Goal: Task Accomplishment & Management: Use online tool/utility

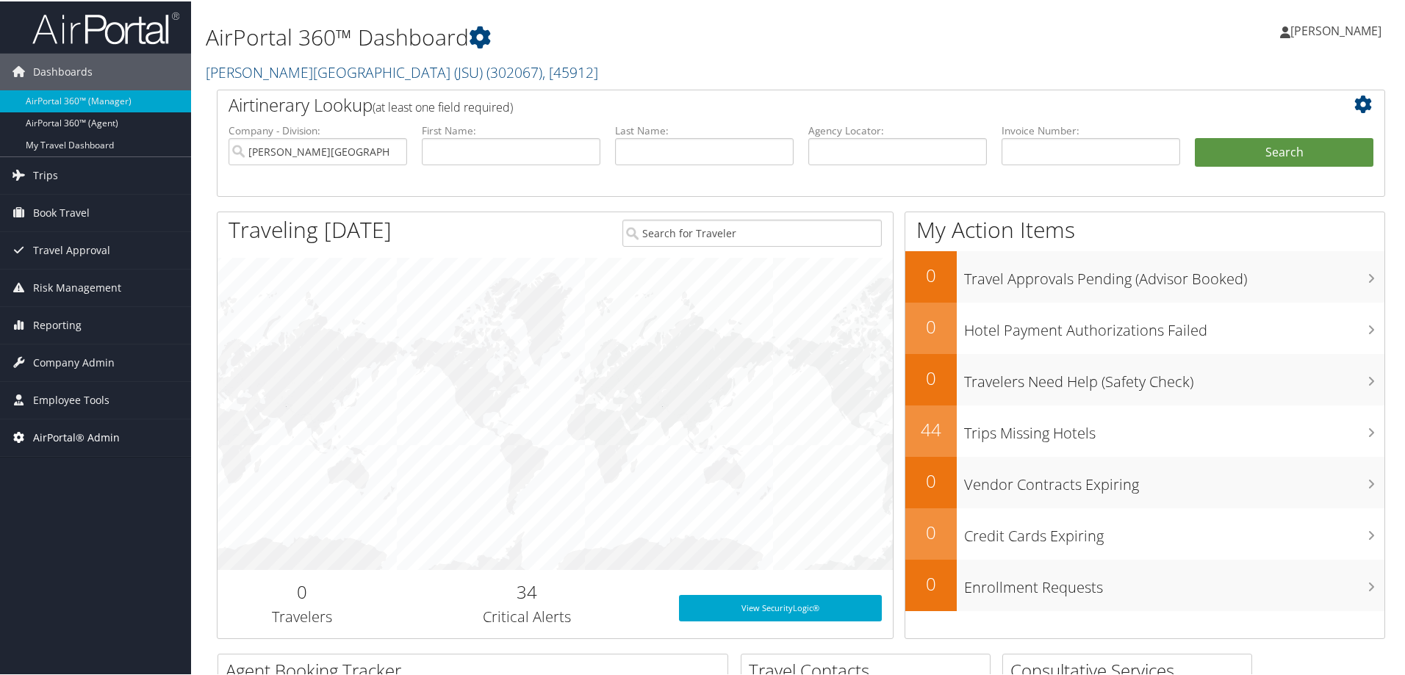
click at [82, 434] on span "AirPortal® Admin" at bounding box center [76, 436] width 87 height 37
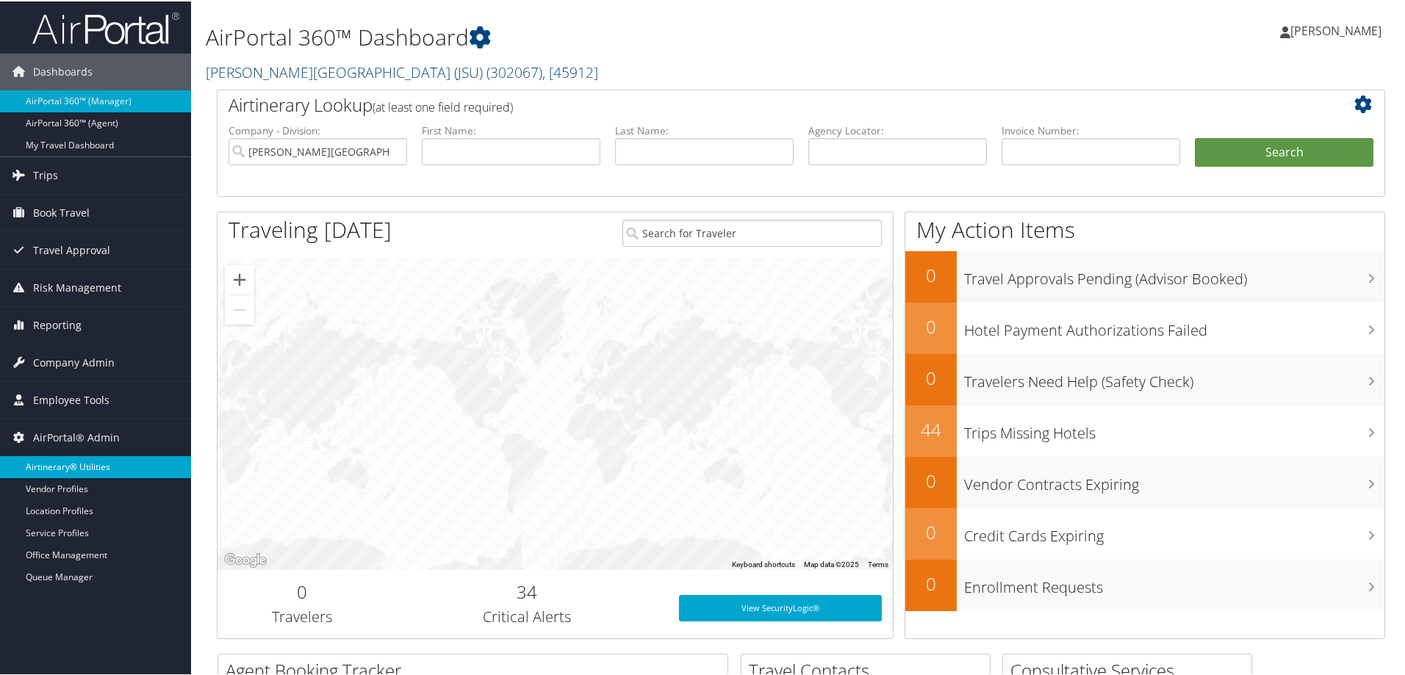
click at [66, 464] on link "Airtinerary® Utilities" at bounding box center [95, 466] width 191 height 22
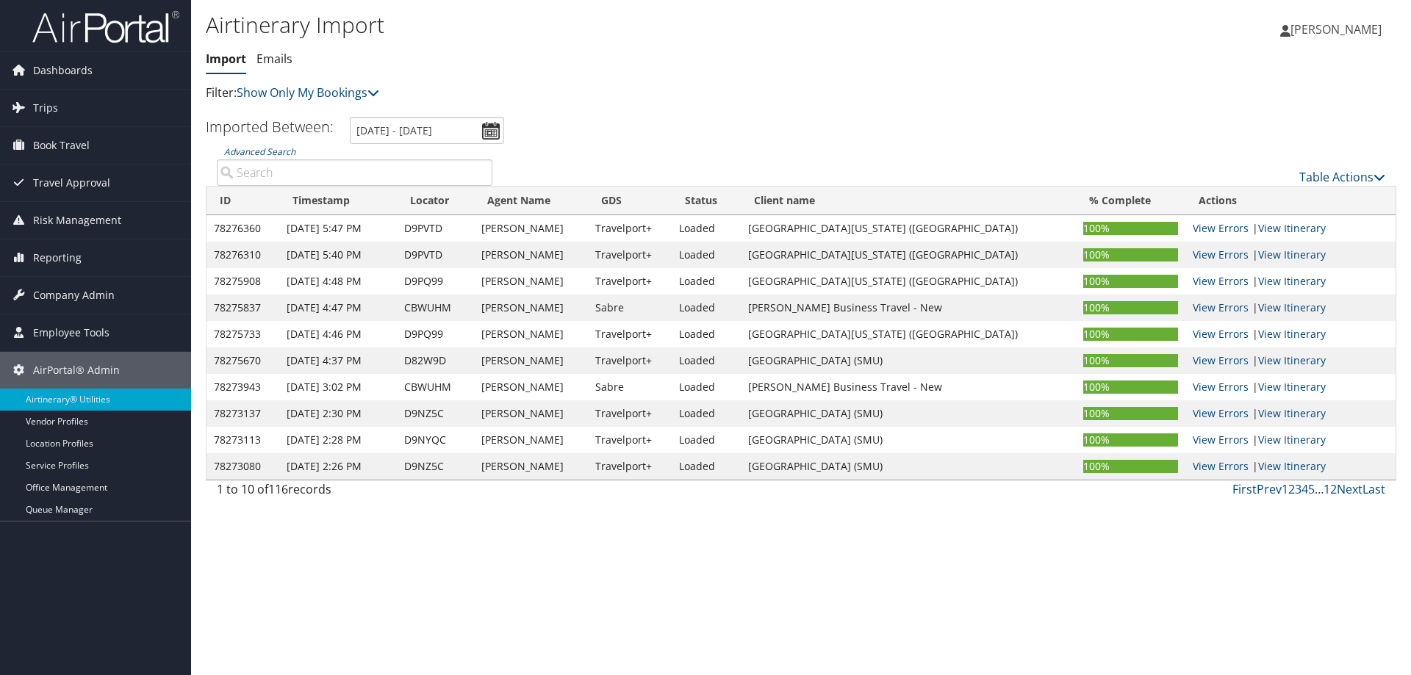
click at [1351, 168] on div "Table Actions" at bounding box center [949, 177] width 871 height 18
click at [1344, 176] on link "Table Actions" at bounding box center [1342, 177] width 86 height 16
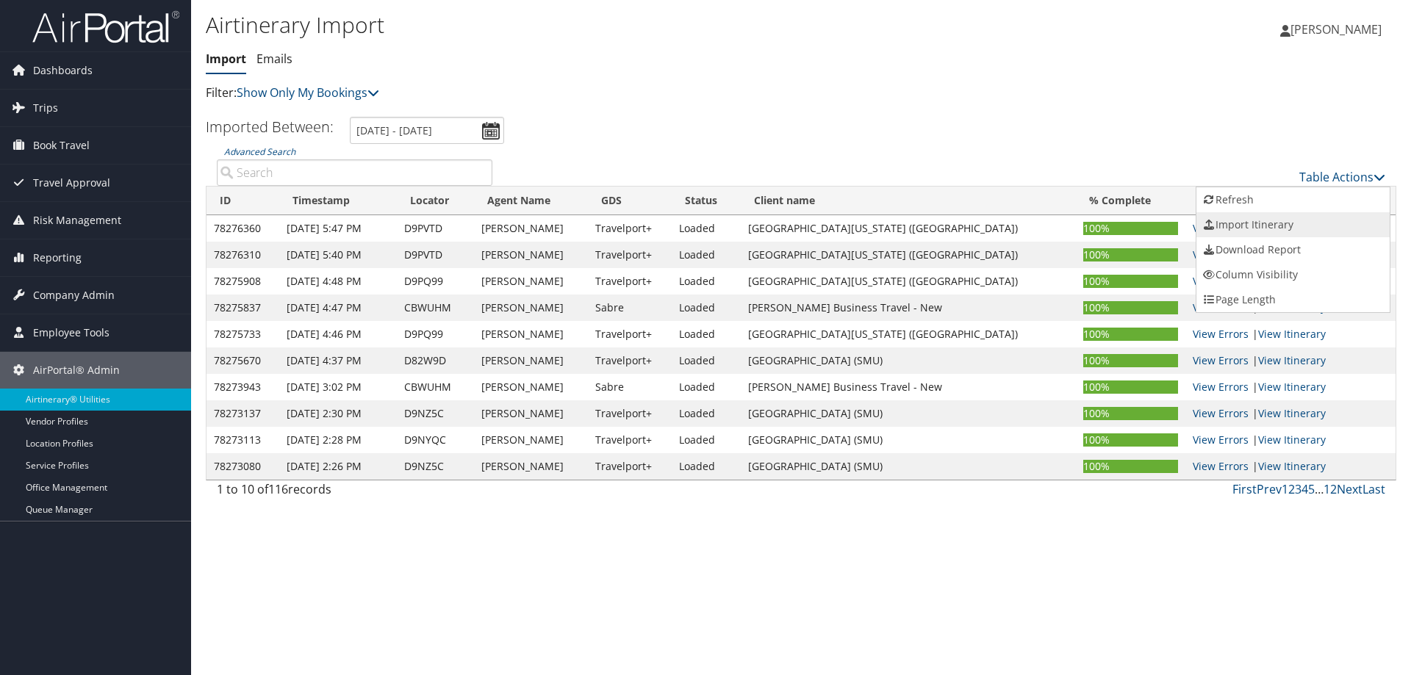
click at [1247, 218] on link "Import Itinerary" at bounding box center [1292, 224] width 193 height 25
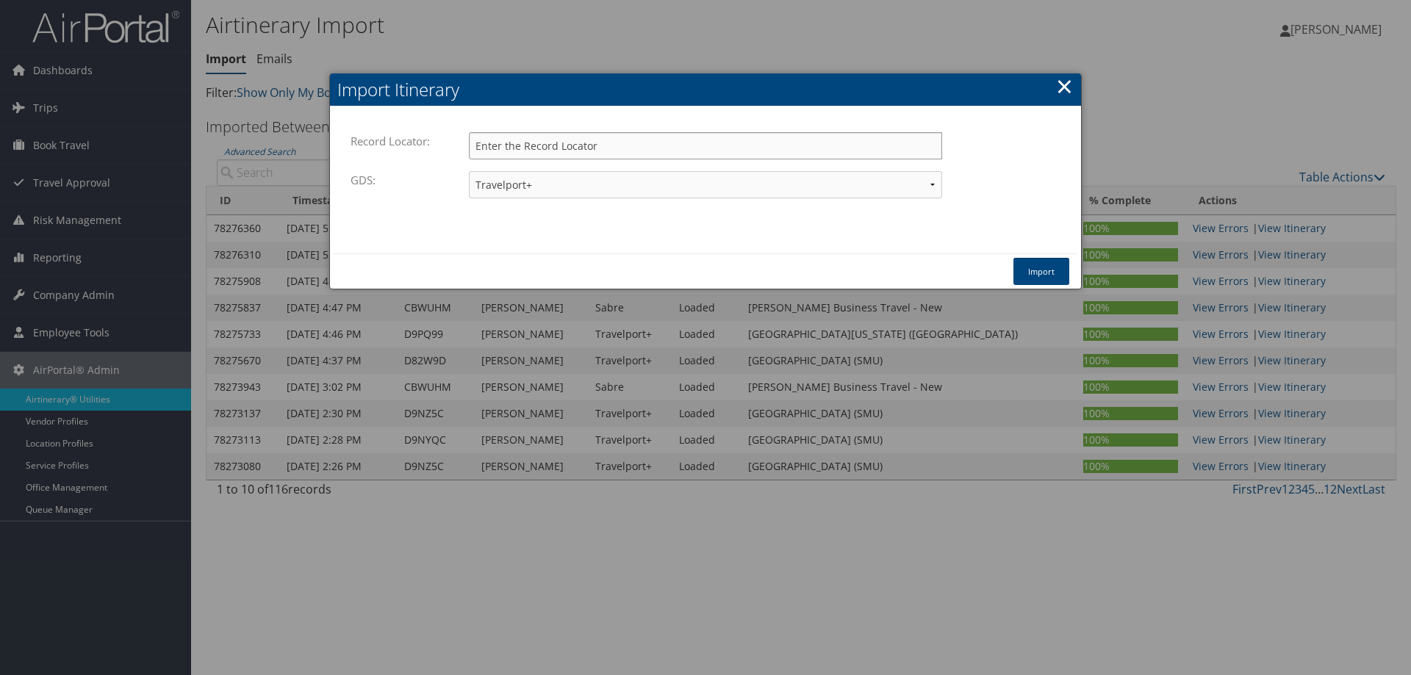
click at [540, 144] on input "Record Locator:" at bounding box center [705, 145] width 473 height 27
paste input "D9NSZH"
type input "D9NSZH"
click at [1030, 273] on button "Import" at bounding box center [1041, 271] width 56 height 27
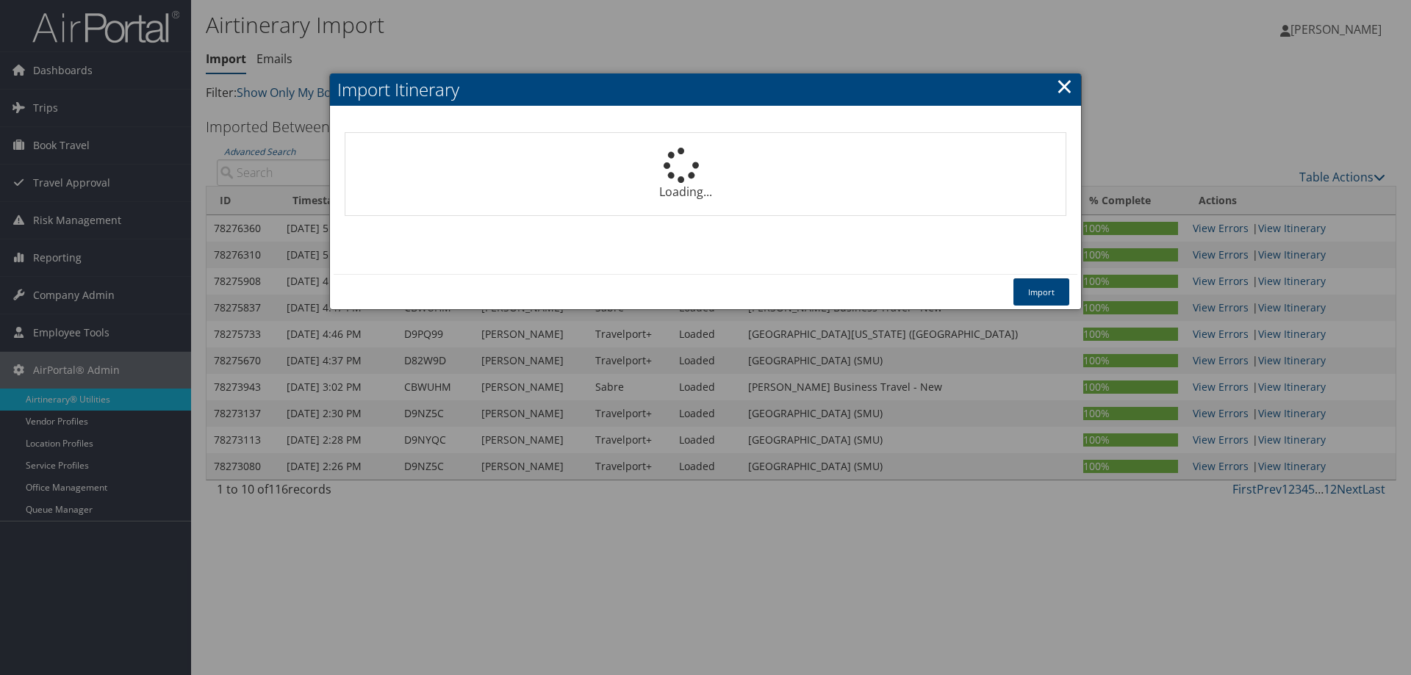
select select "1P"
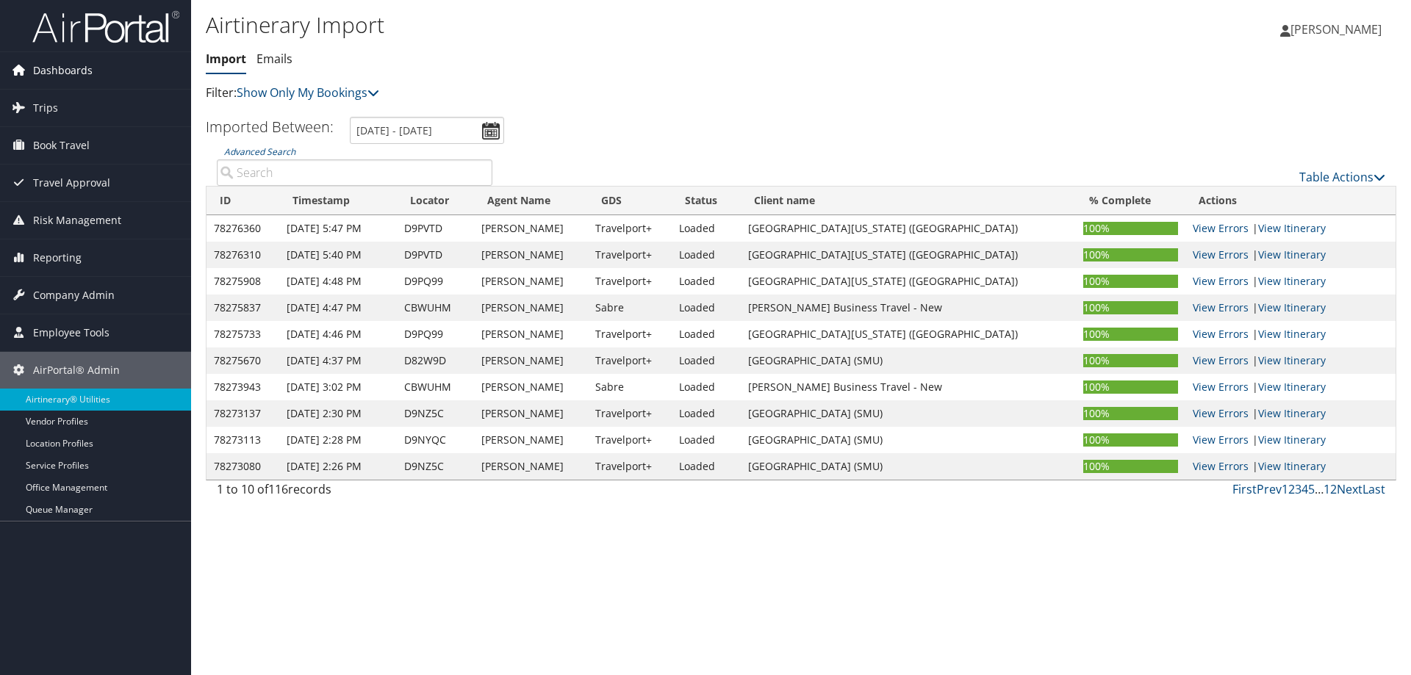
click at [68, 68] on span "Dashboards" at bounding box center [63, 70] width 60 height 37
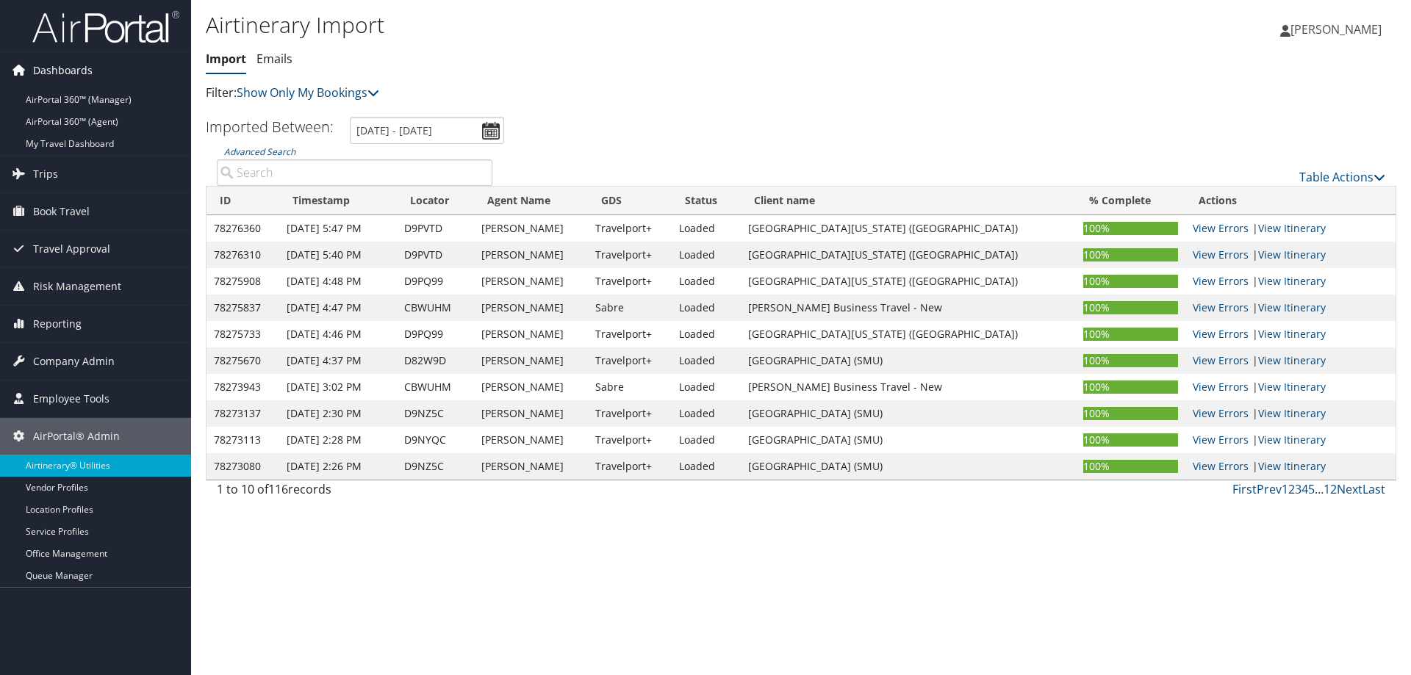
click at [75, 85] on span "Dashboards" at bounding box center [63, 70] width 60 height 37
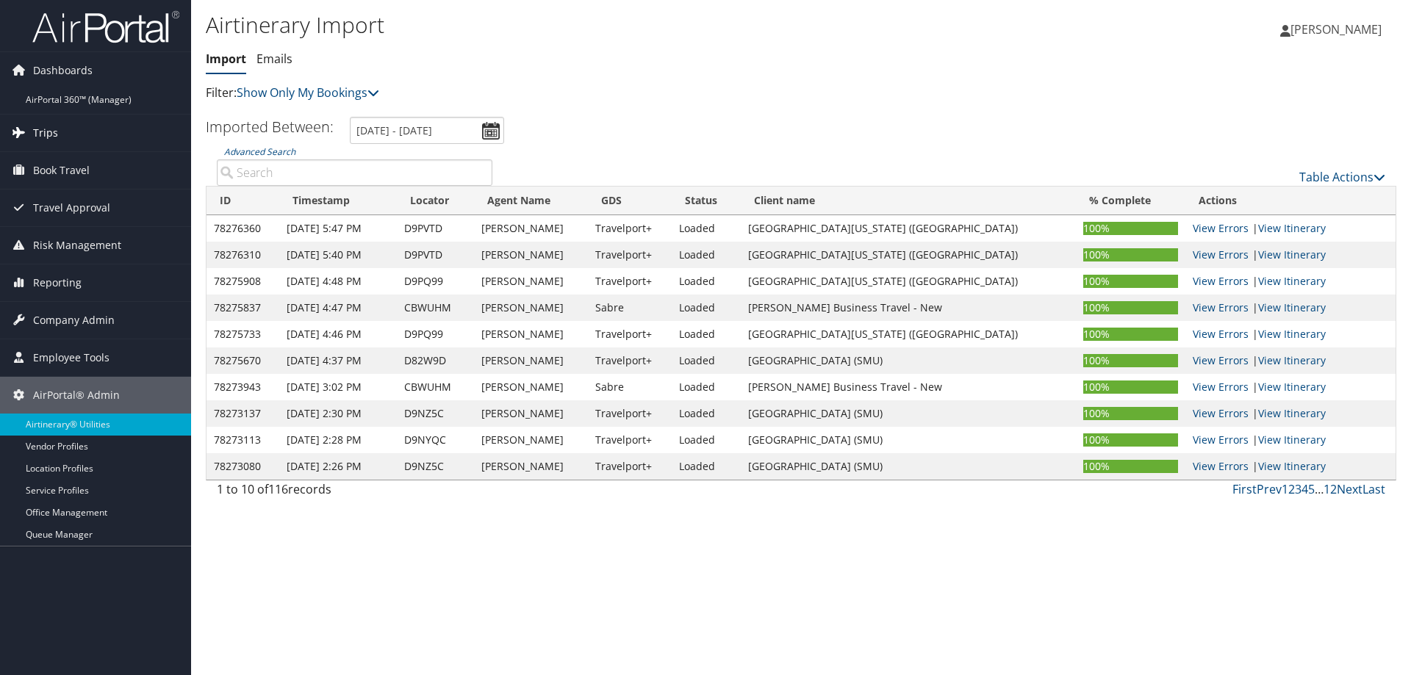
click at [85, 115] on link "Trips" at bounding box center [95, 133] width 191 height 37
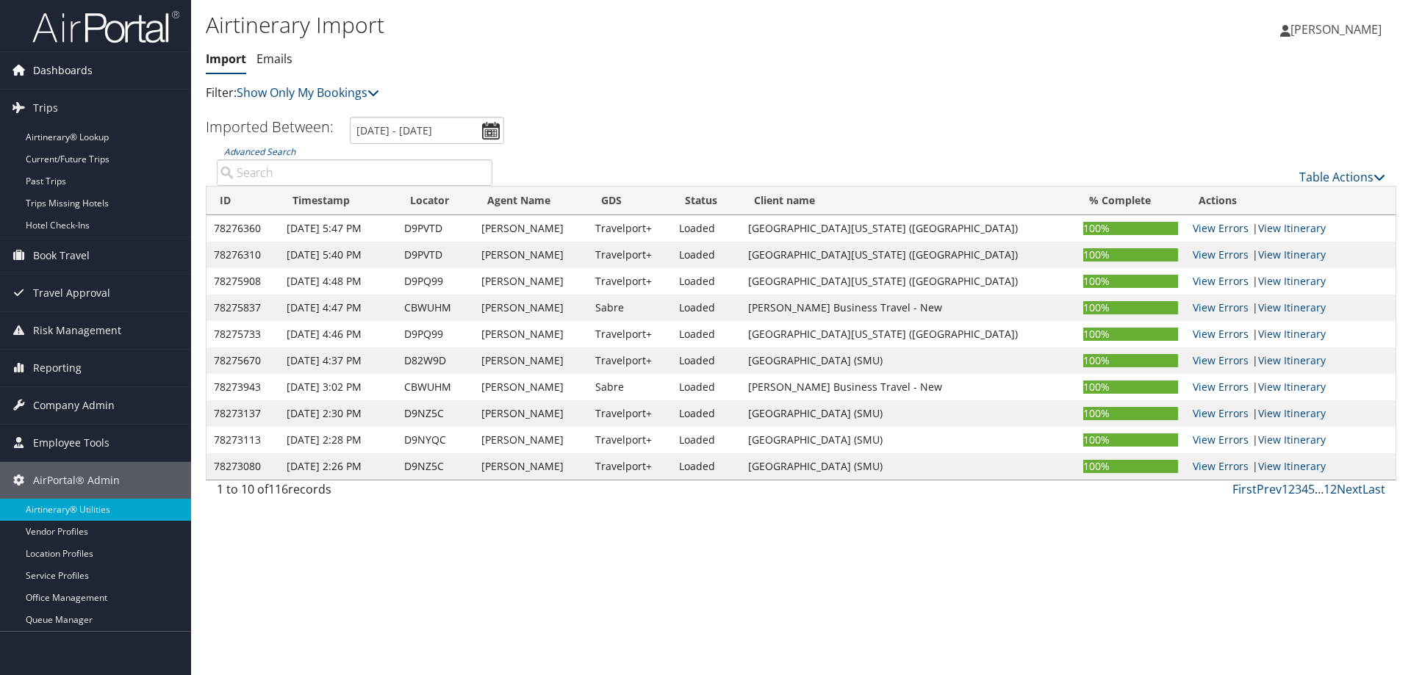
click at [73, 65] on span "Dashboards" at bounding box center [63, 70] width 60 height 37
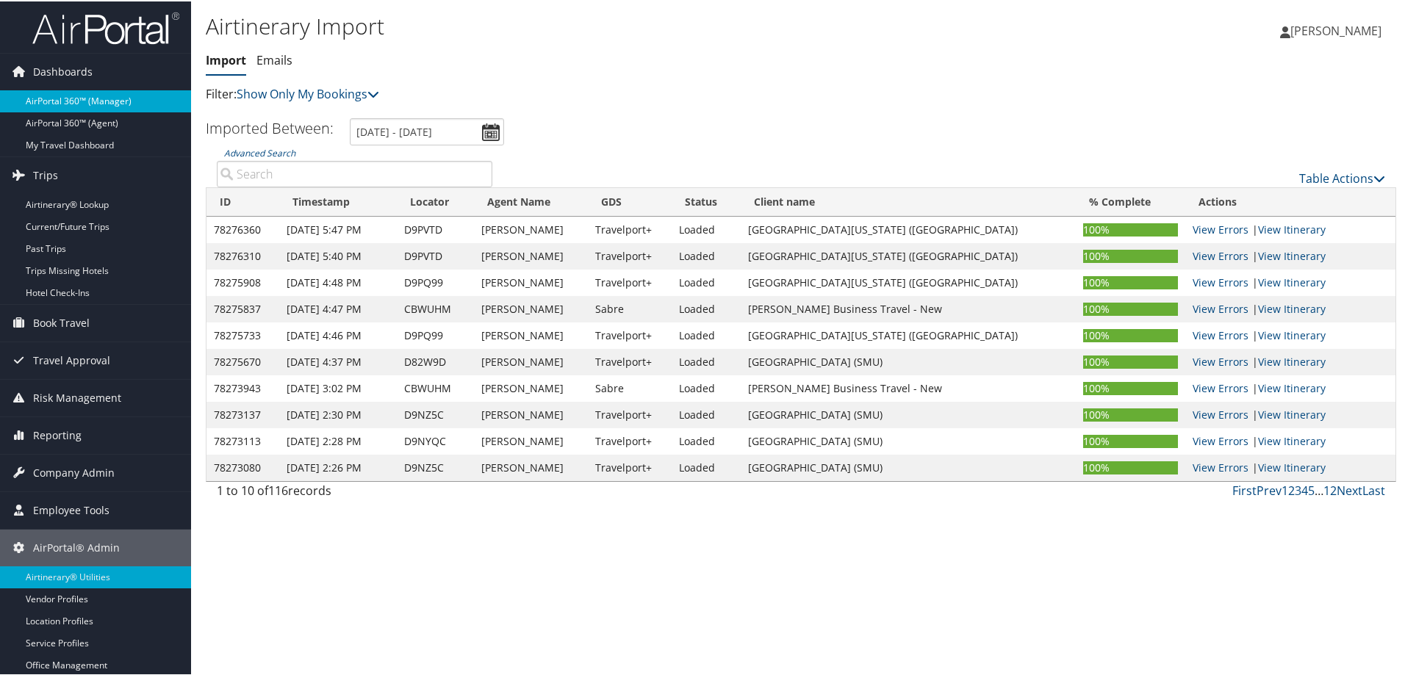
click at [66, 90] on link "AirPortal 360™ (Manager)" at bounding box center [95, 100] width 191 height 22
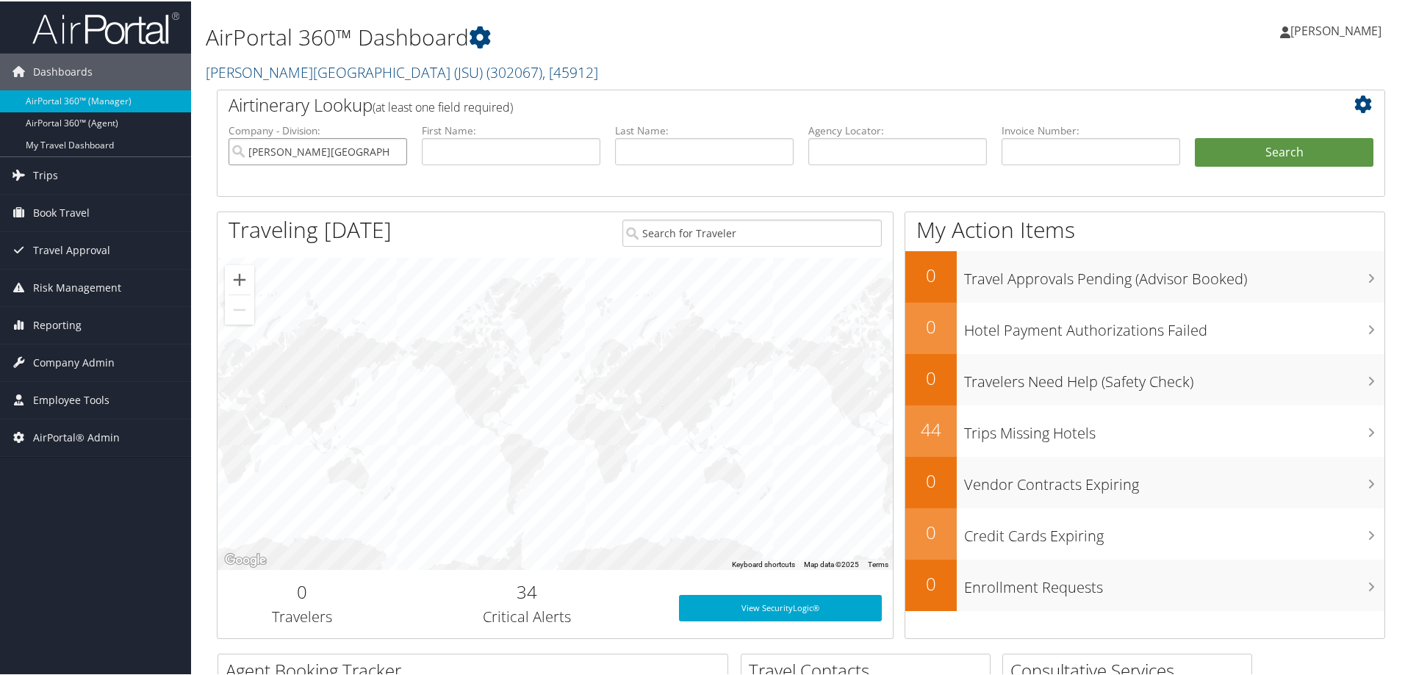
click at [396, 152] on input "Jackson State University (JSU)" at bounding box center [318, 150] width 179 height 27
click at [908, 151] on input "text" at bounding box center [897, 150] width 179 height 27
paste input "D9NSZH"
type input "D9NSZH"
click at [1224, 151] on button "Search" at bounding box center [1284, 151] width 179 height 29
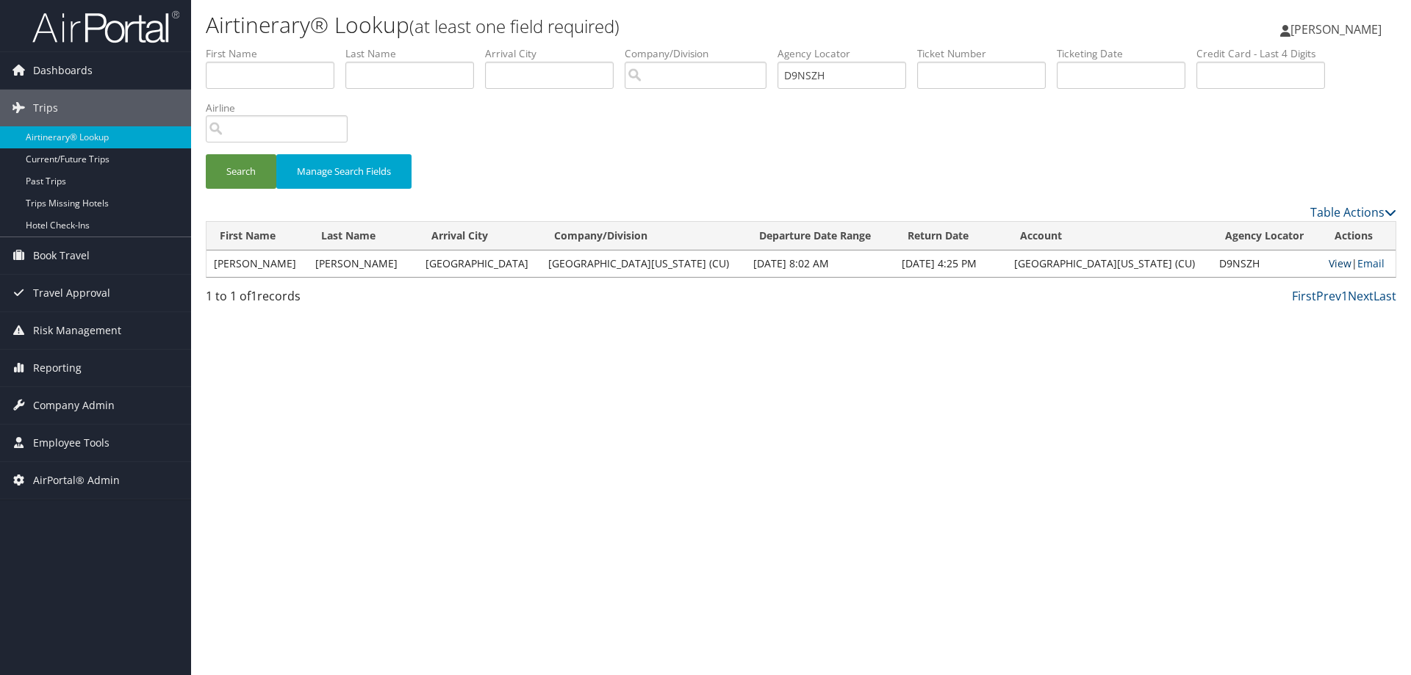
click at [1329, 261] on link "View" at bounding box center [1340, 263] width 23 height 14
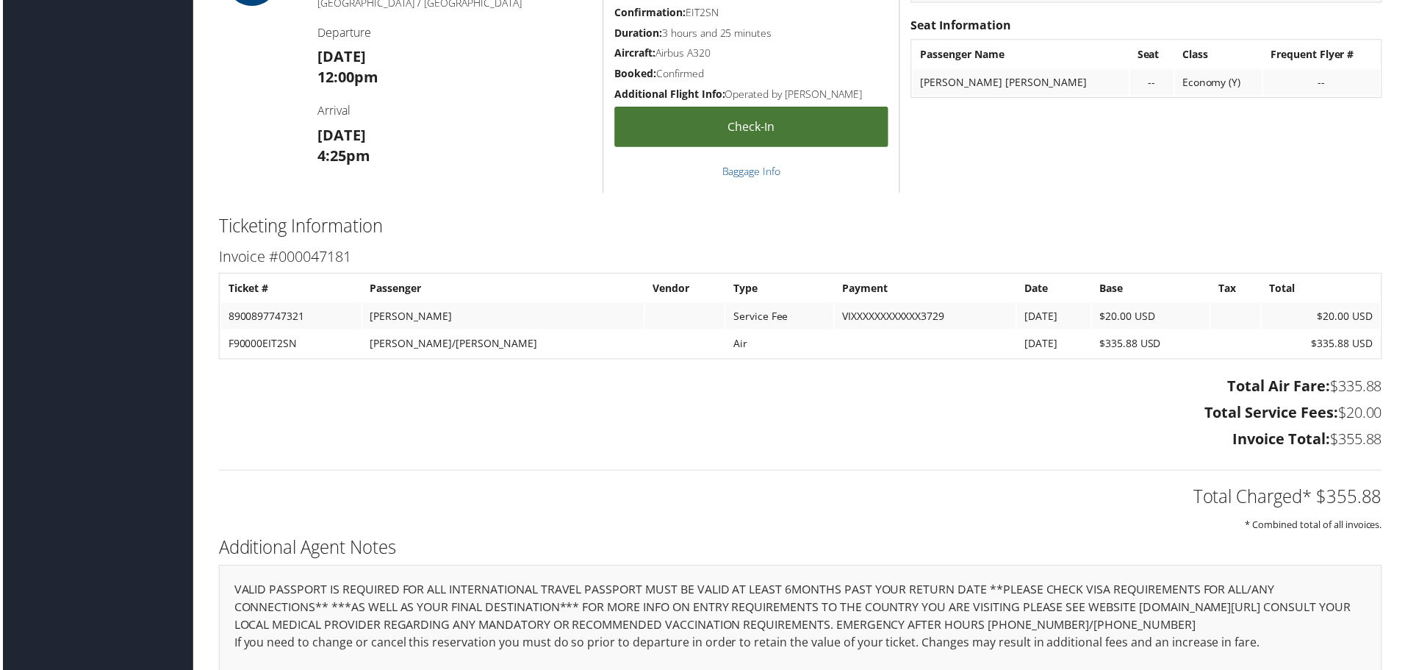
scroll to position [1323, 0]
